Goal: Task Accomplishment & Management: Use online tool/utility

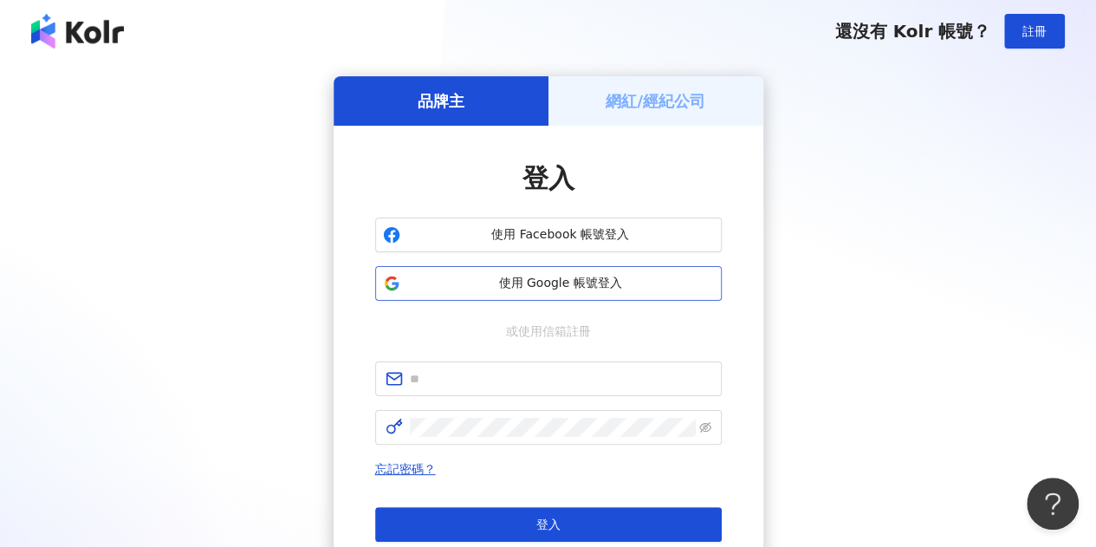
click at [600, 279] on span "使用 Google 帳號登入" at bounding box center [560, 283] width 307 height 17
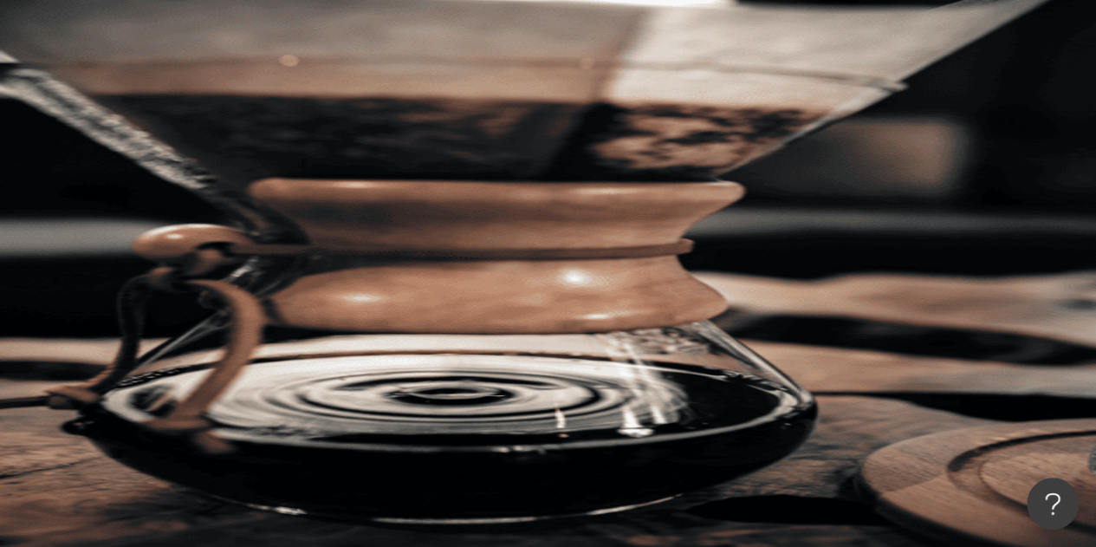
click at [743, 139] on div "申請試用" at bounding box center [650, 173] width 892 height 69
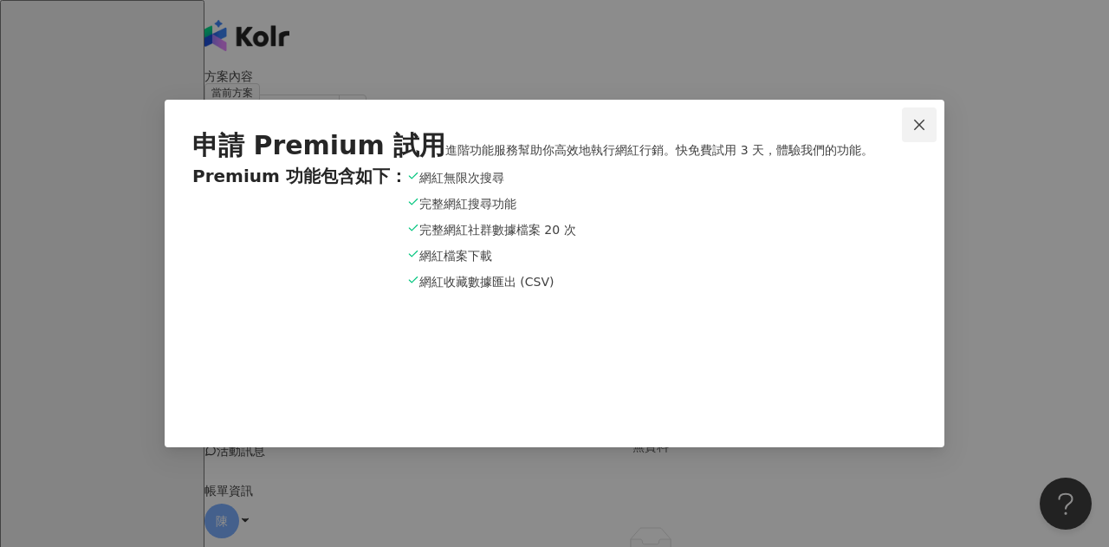
click at [918, 119] on icon "close" at bounding box center [919, 124] width 10 height 10
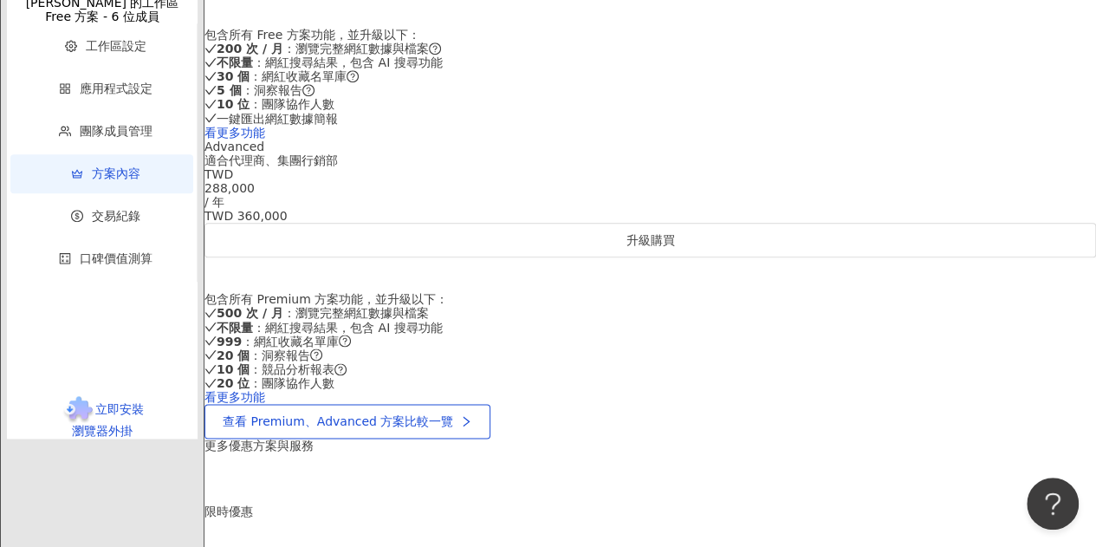
scroll to position [899, 0]
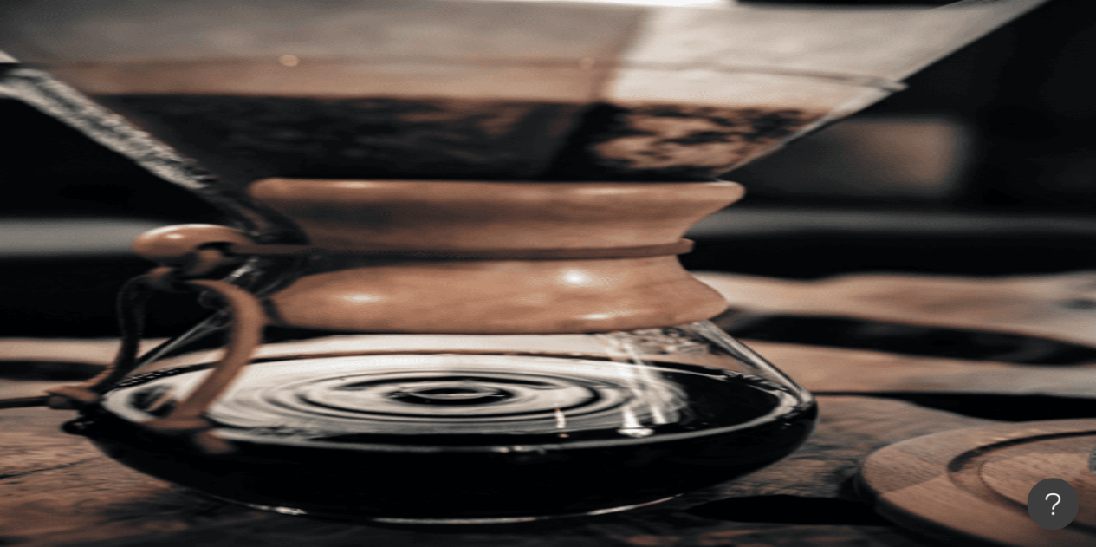
click at [276, 99] on div "不分平台" at bounding box center [245, 85] width 61 height 28
